Goal: Find specific page/section: Find specific page/section

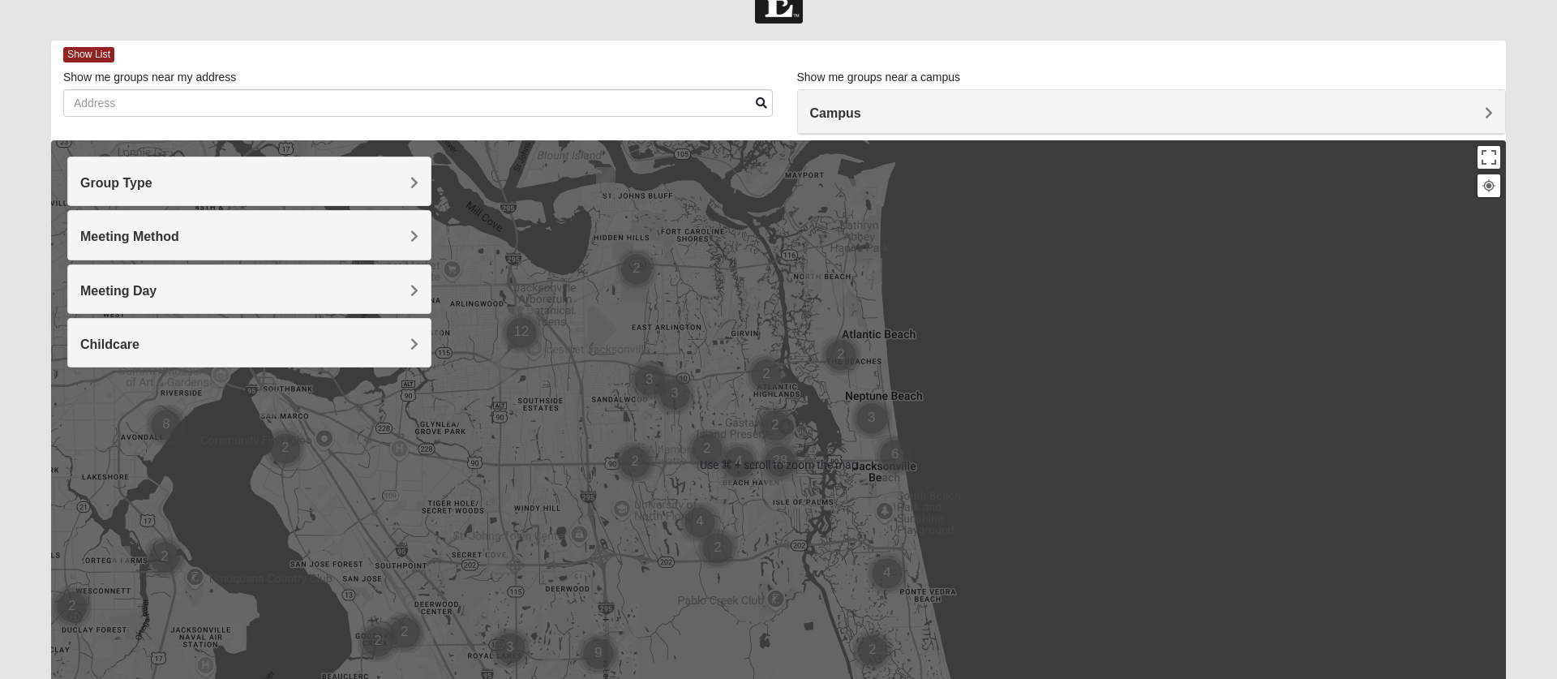
scroll to position [46, 0]
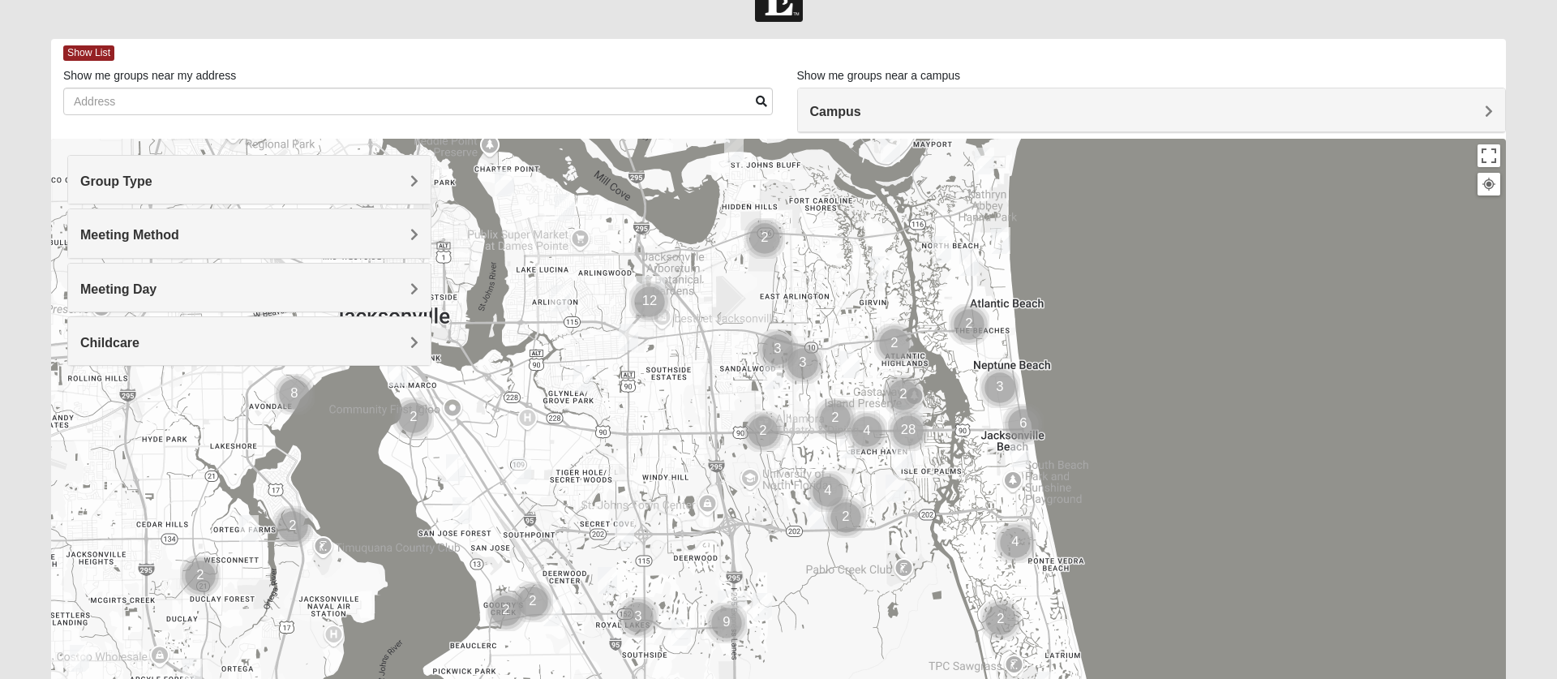
drag, startPoint x: 870, startPoint y: 352, endPoint x: 1001, endPoint y: 320, distance: 135.1
click at [1001, 320] on div at bounding box center [778, 463] width 1455 height 649
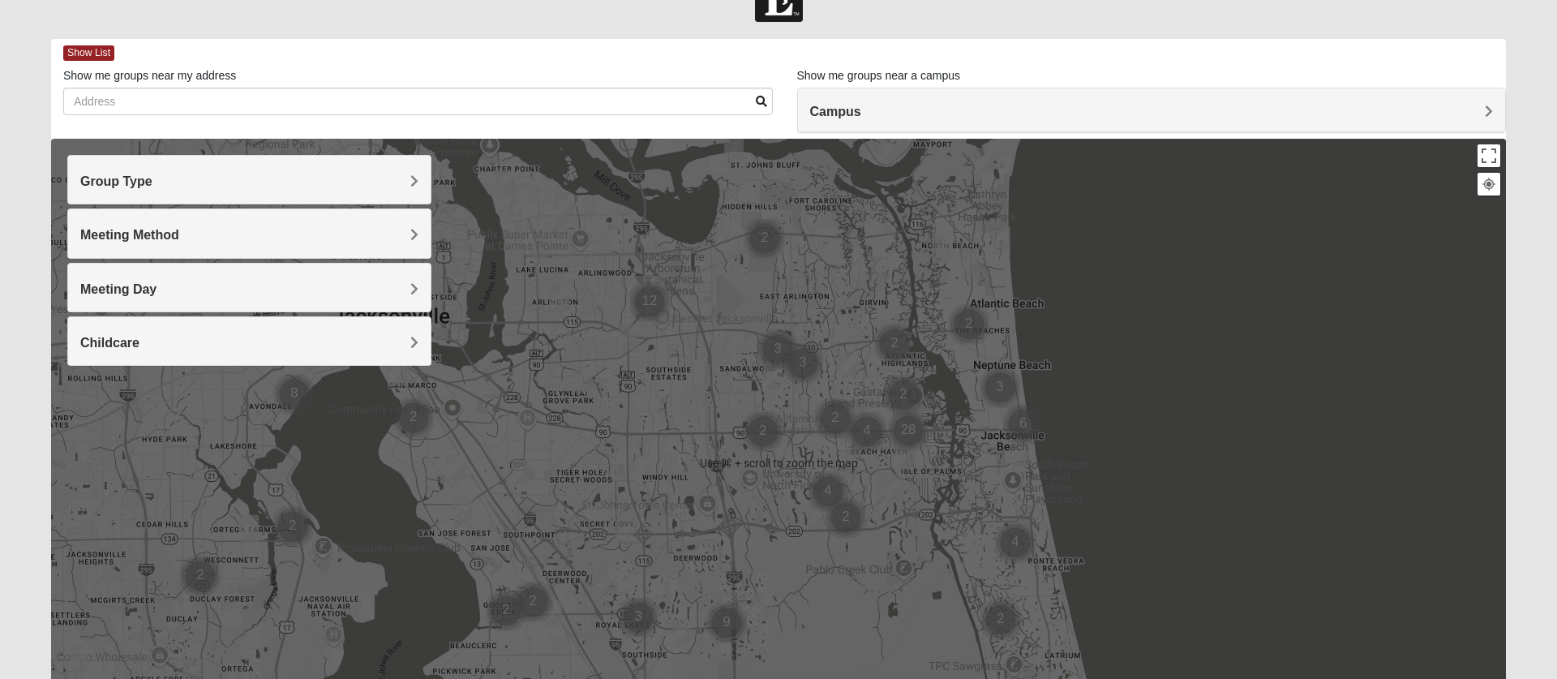
scroll to position [98, 0]
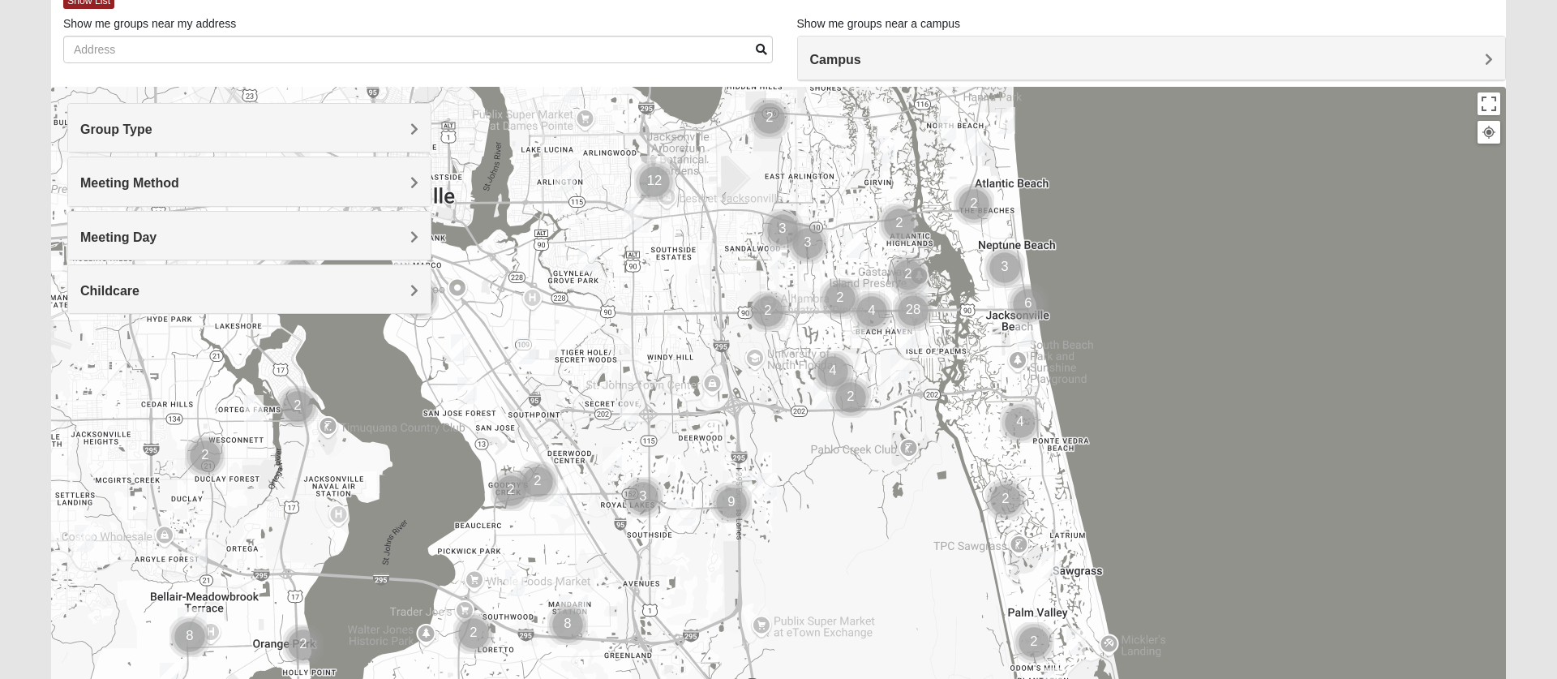
drag, startPoint x: 962, startPoint y: 372, endPoint x: 969, endPoint y: 302, distance: 70.0
click at [969, 302] on div at bounding box center [778, 411] width 1455 height 649
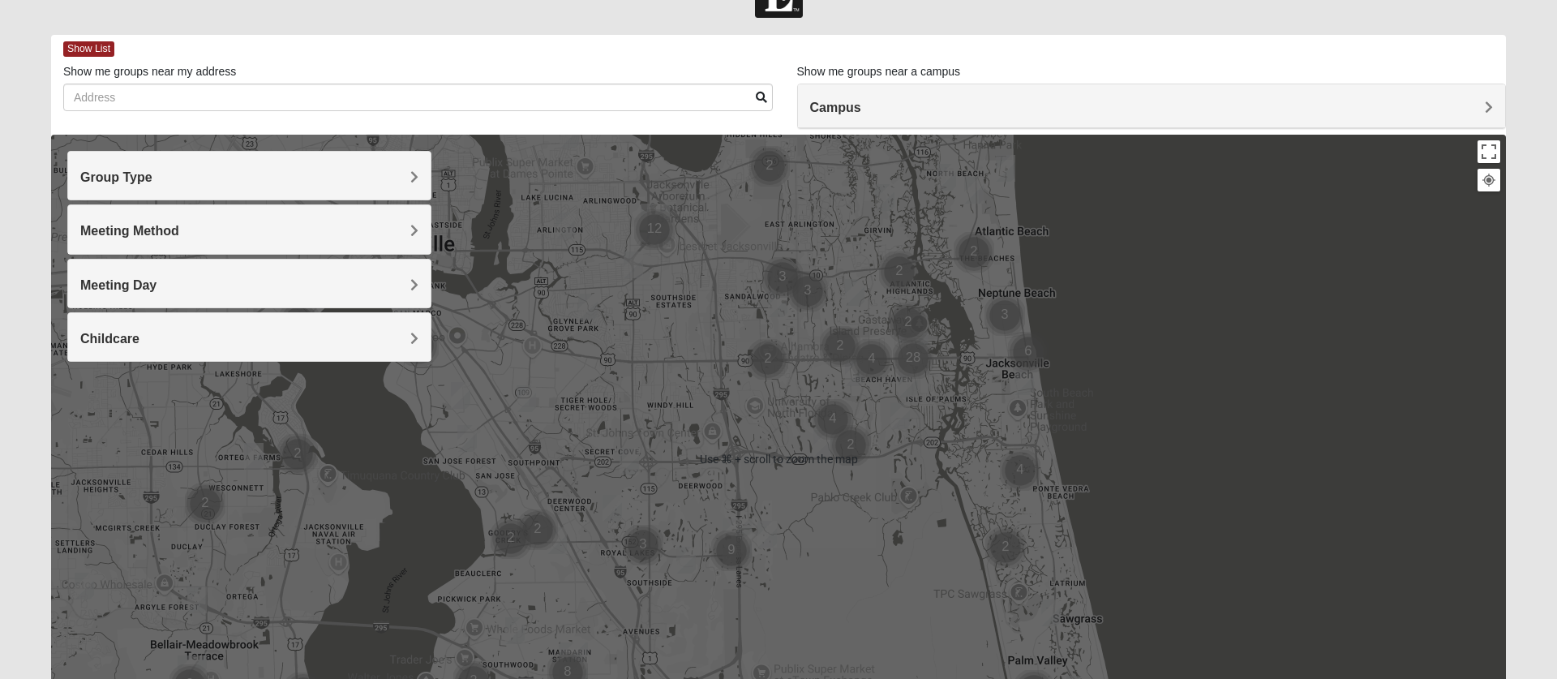
scroll to position [0, 0]
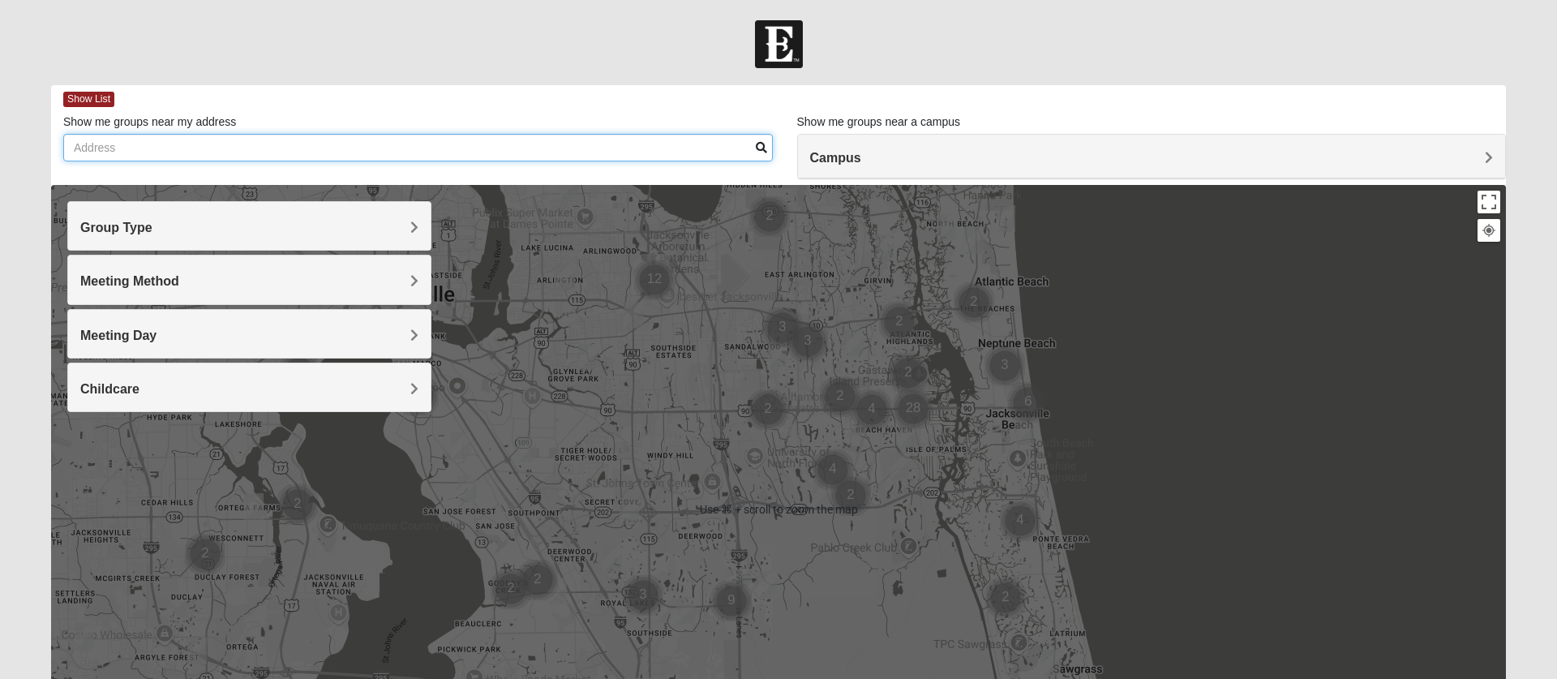
click at [362, 142] on input "Show me groups near my address" at bounding box center [417, 148] width 709 height 28
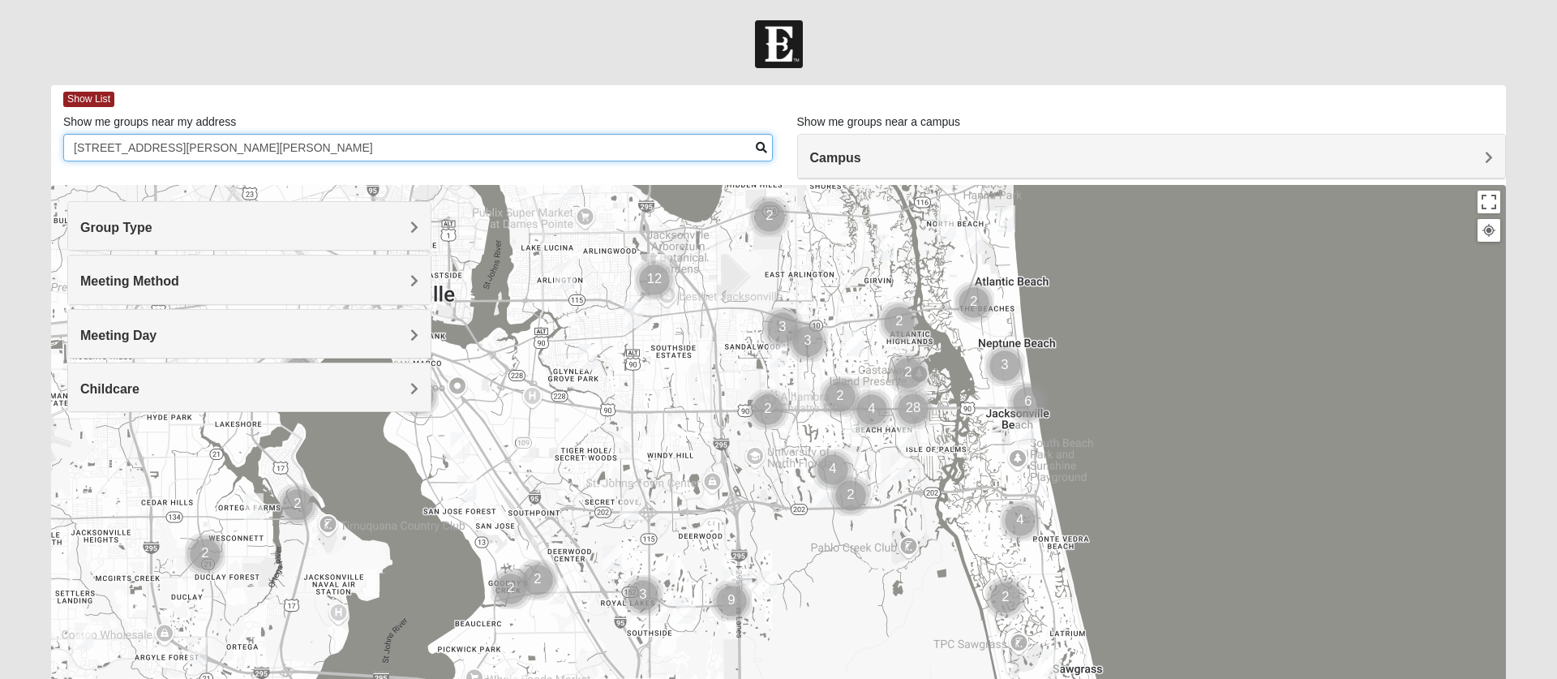
type input "[STREET_ADDRESS][PERSON_NAME][PERSON_NAME]"
click at [761, 144] on span at bounding box center [761, 147] width 11 height 11
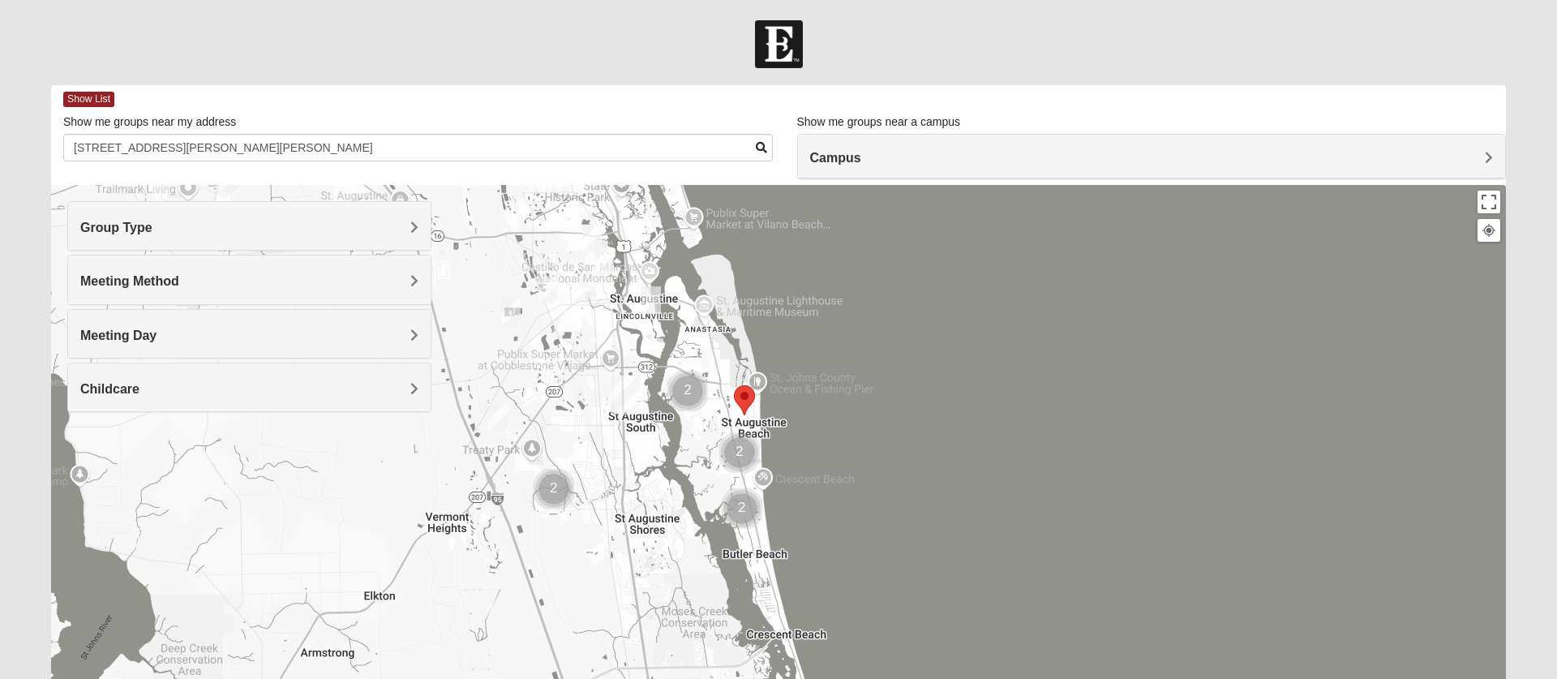
drag, startPoint x: 833, startPoint y: 499, endPoint x: 795, endPoint y: 402, distance: 104.2
click at [795, 402] on div at bounding box center [778, 509] width 1455 height 649
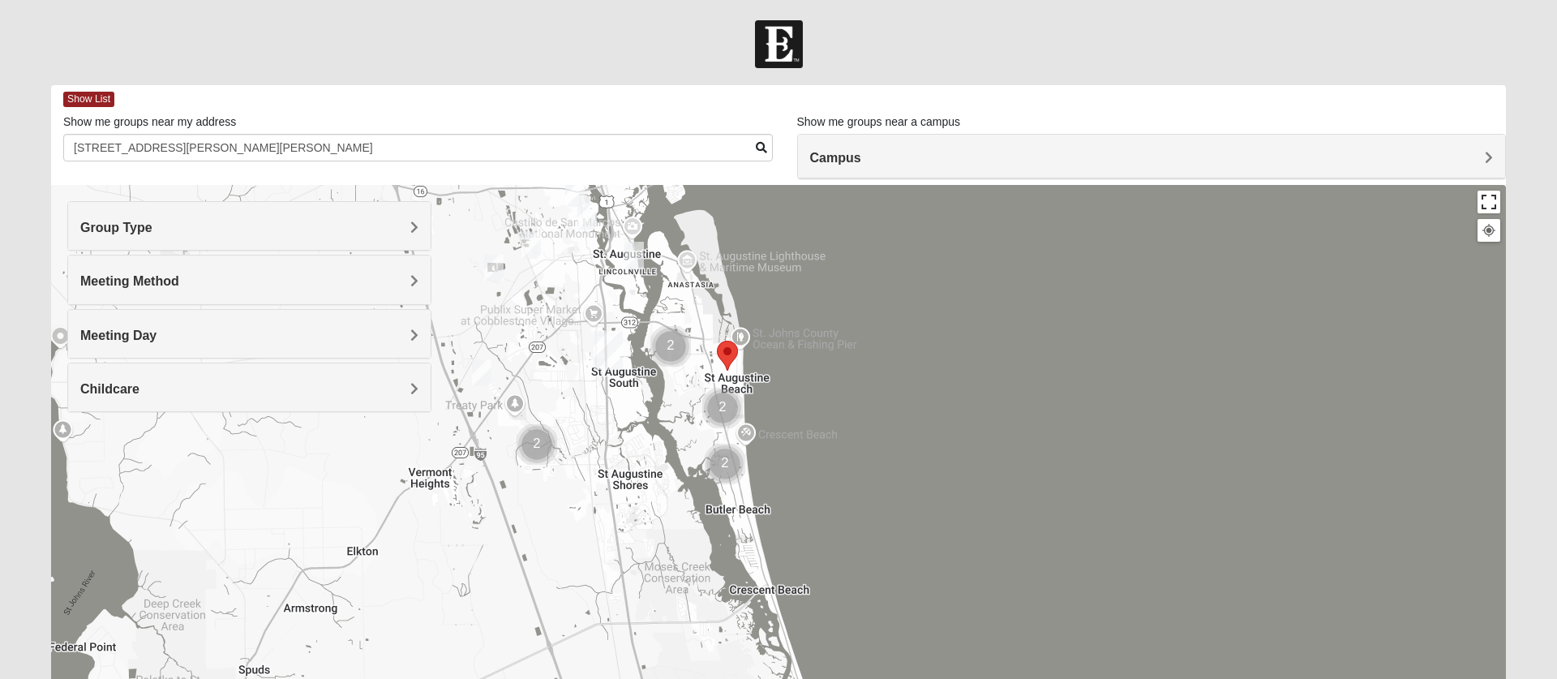
click at [1492, 201] on button "Toggle fullscreen view" at bounding box center [1488, 202] width 23 height 23
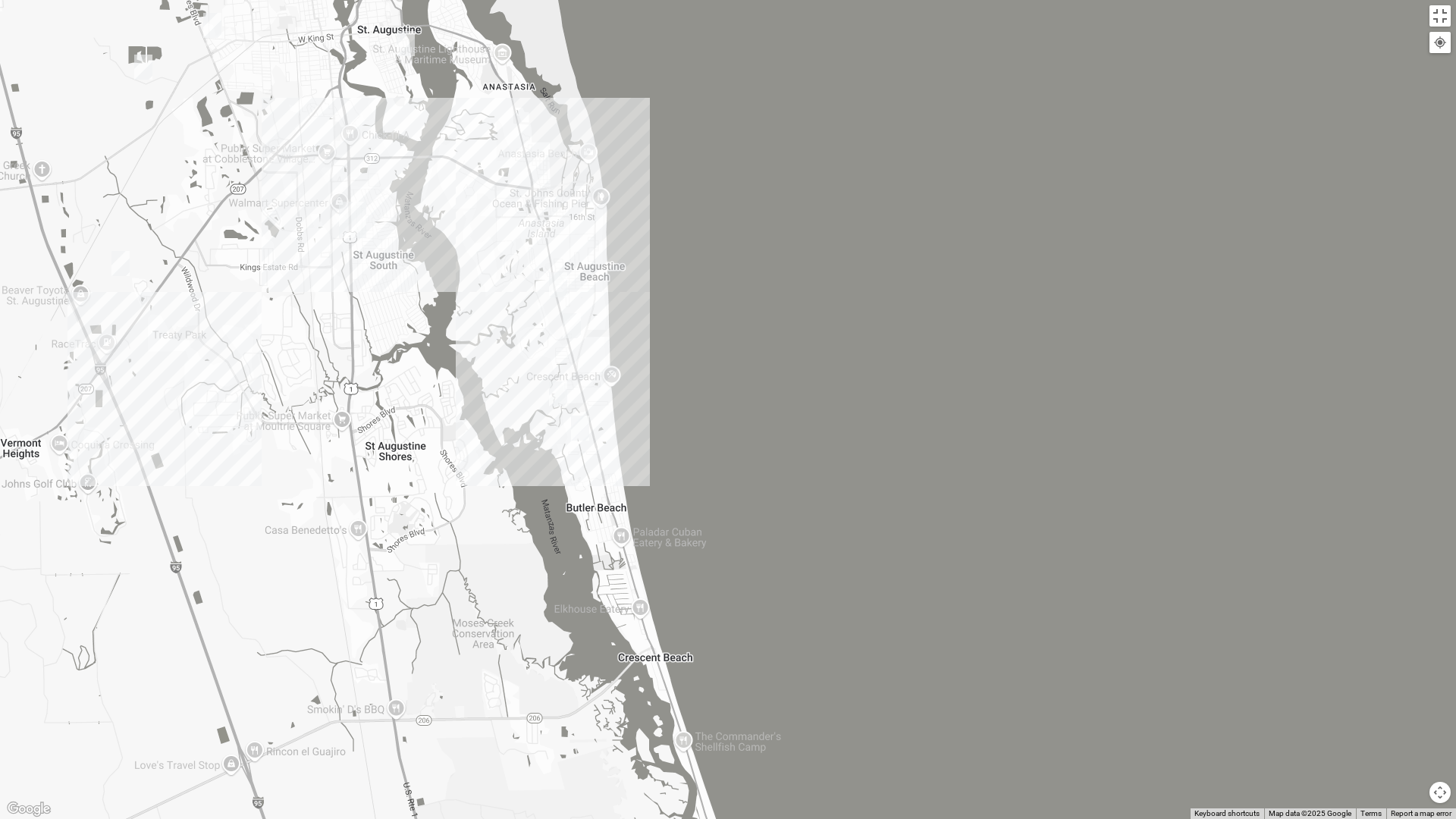
drag, startPoint x: 330, startPoint y: 391, endPoint x: 551, endPoint y: 427, distance: 223.9
click at [487, 562] on div at bounding box center [728, 410] width 1456 height 819
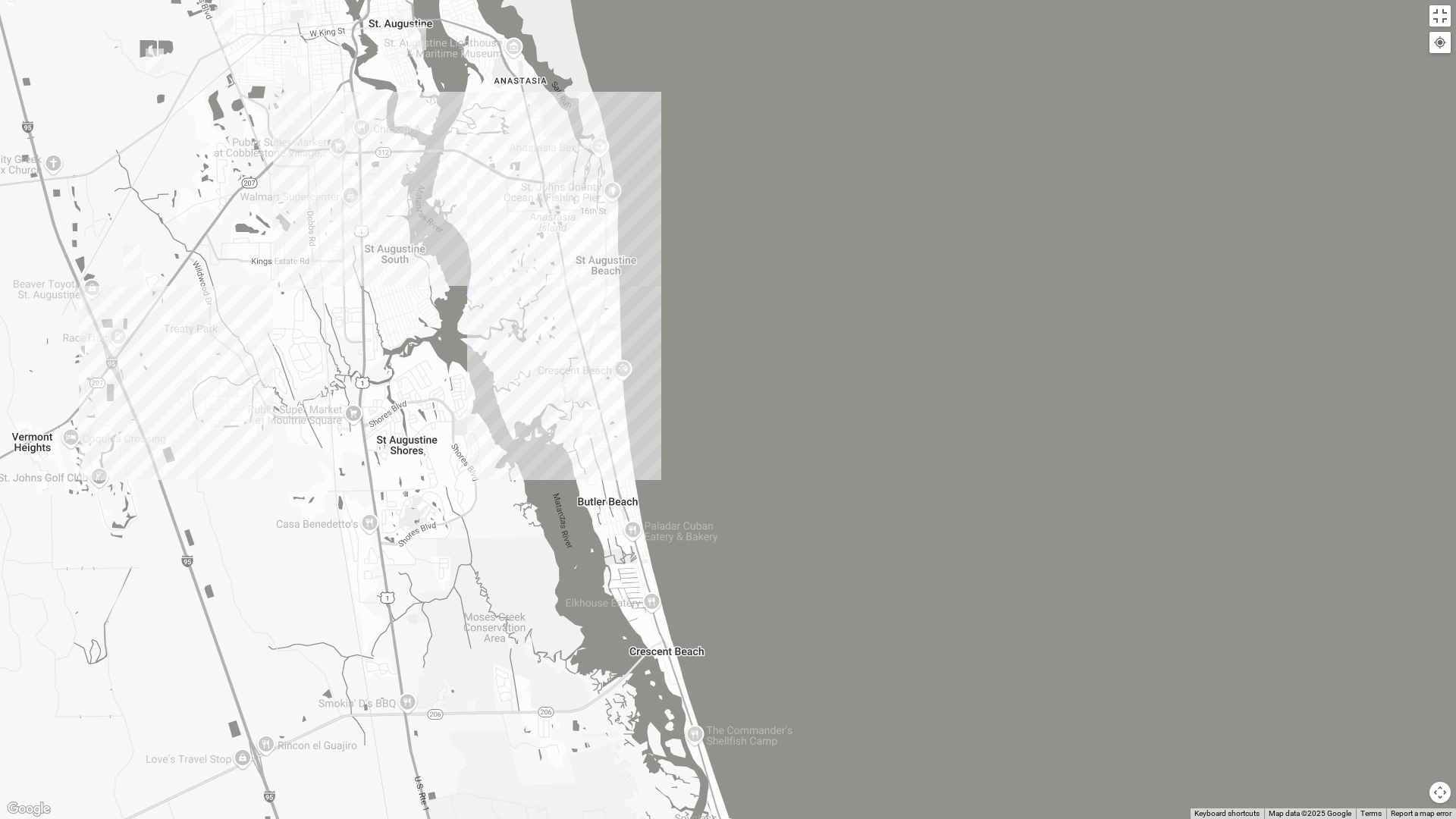
click at [583, 317] on img "Mixed West 32080" at bounding box center [583, 319] width 18 height 25
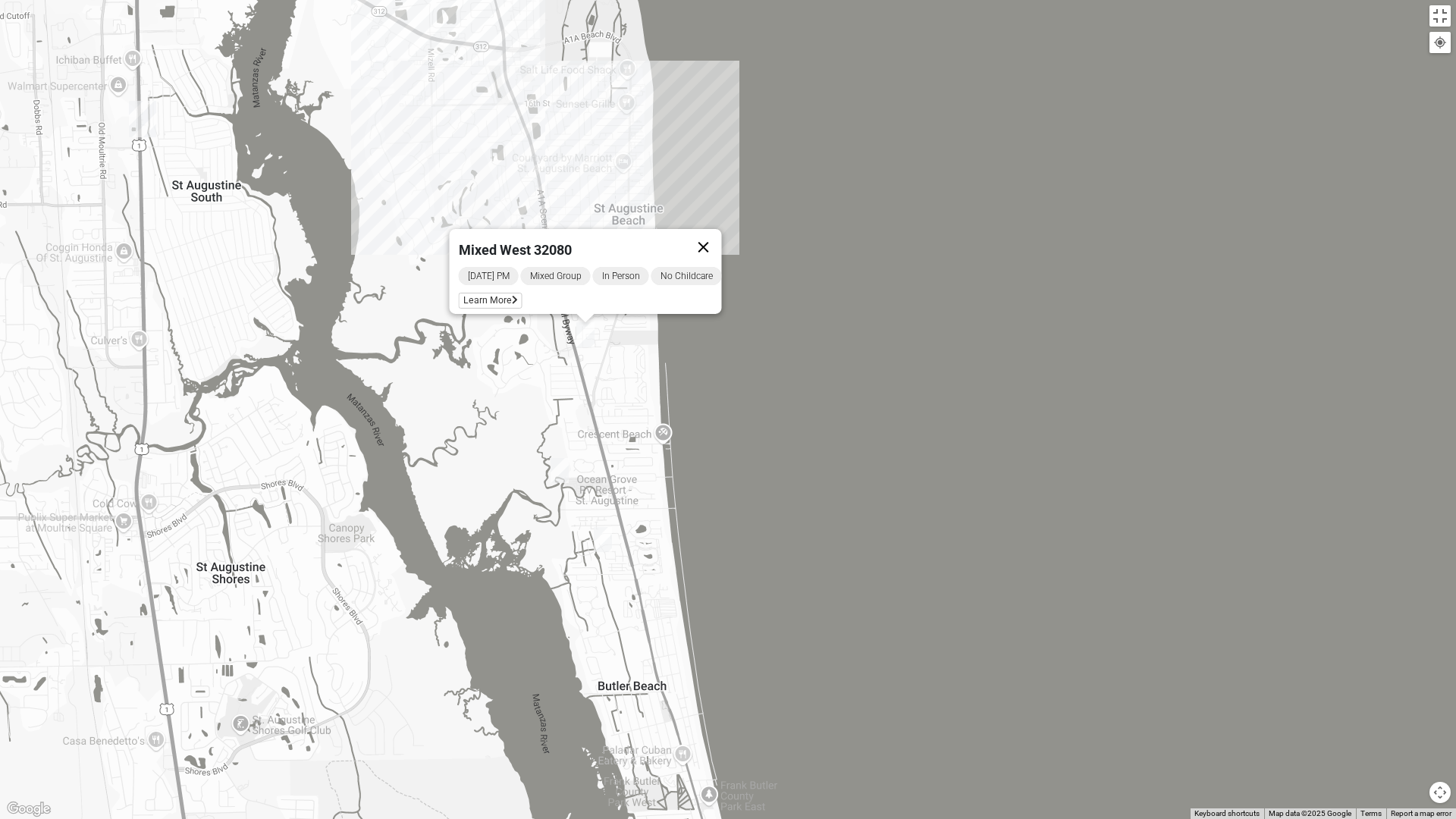
click at [714, 236] on button "Close" at bounding box center [703, 247] width 36 height 36
click at [1447, 6] on button "Toggle fullscreen view" at bounding box center [1439, 16] width 22 height 22
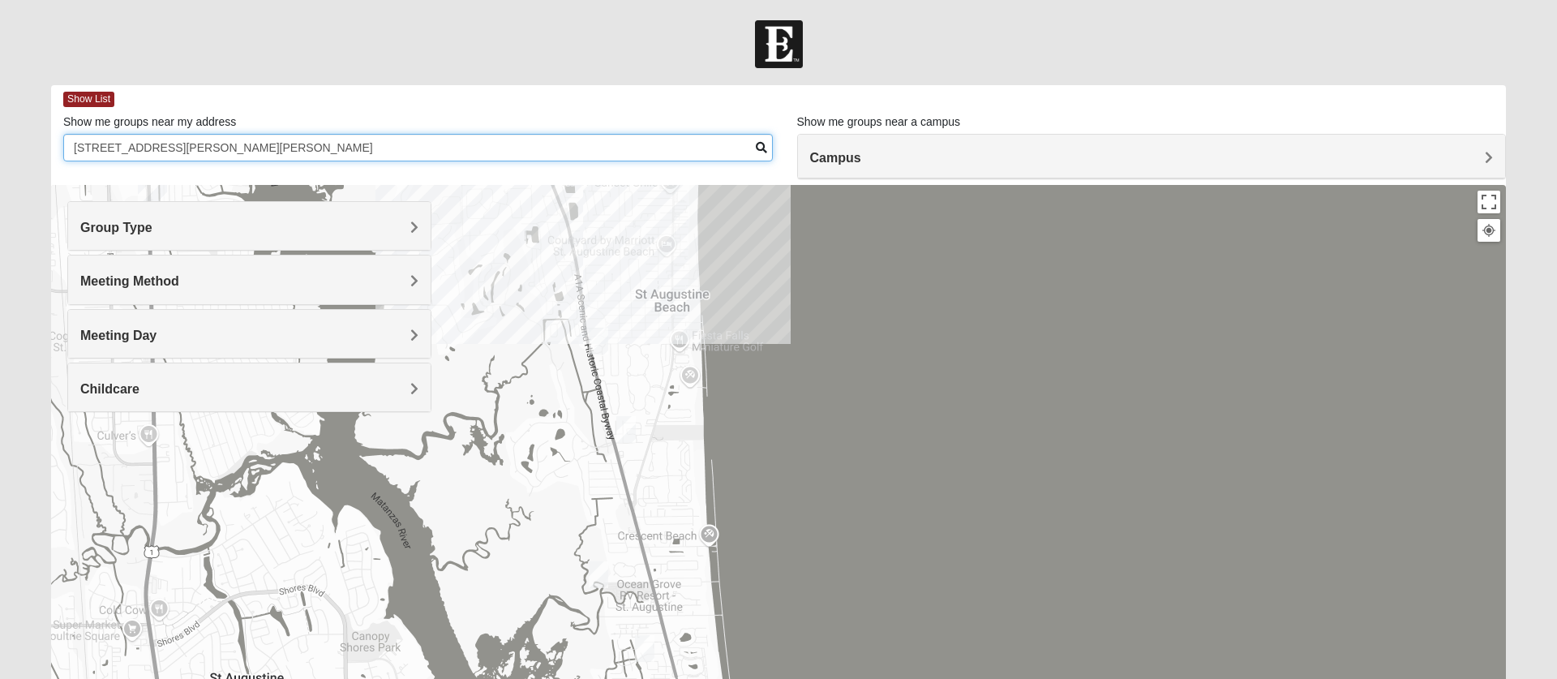
click at [421, 152] on input "[STREET_ADDRESS][PERSON_NAME][PERSON_NAME]" at bounding box center [417, 148] width 709 height 28
